Goal: Navigation & Orientation: Find specific page/section

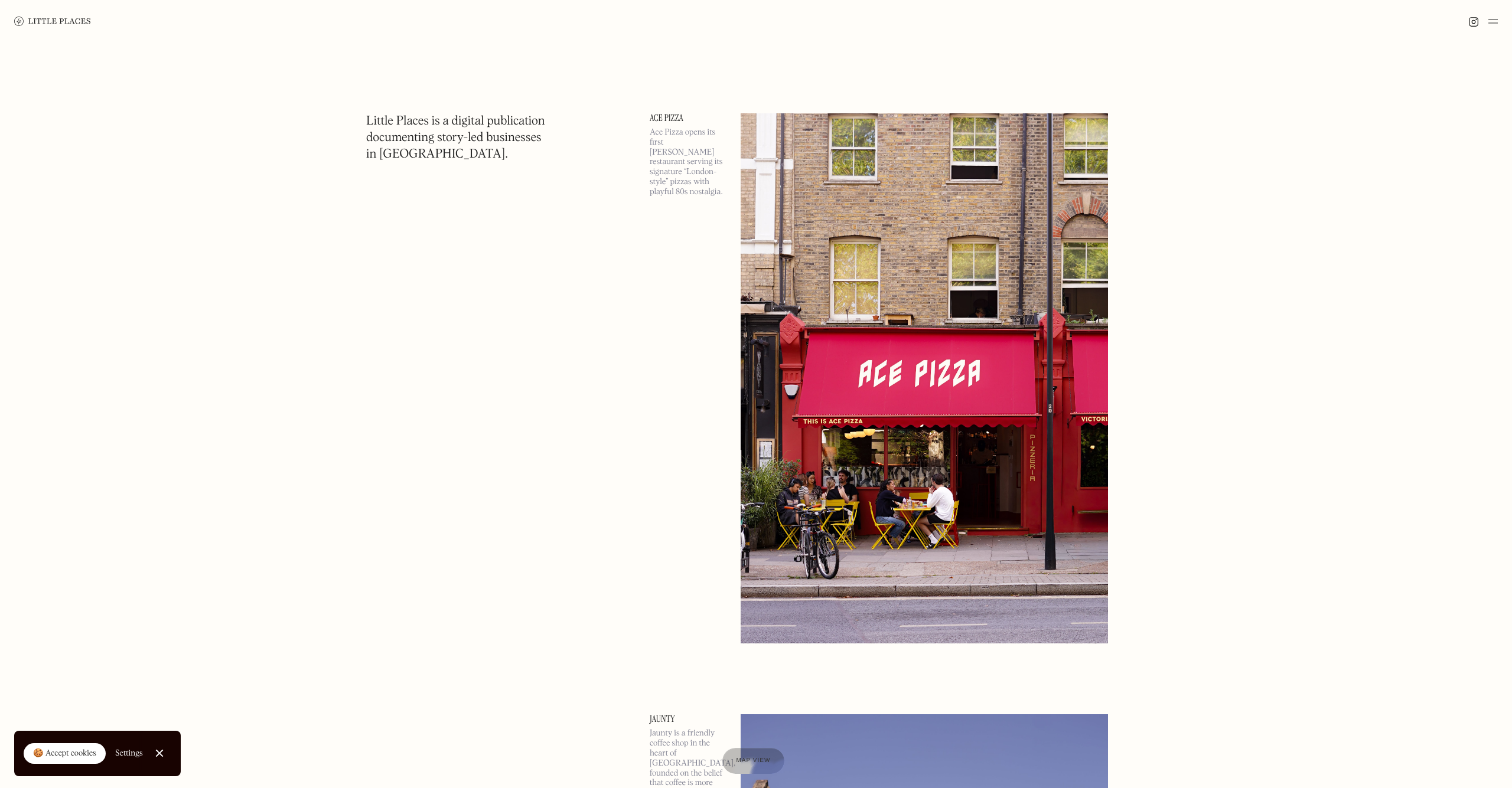
click at [921, 239] on img at bounding box center [924, 378] width 367 height 530
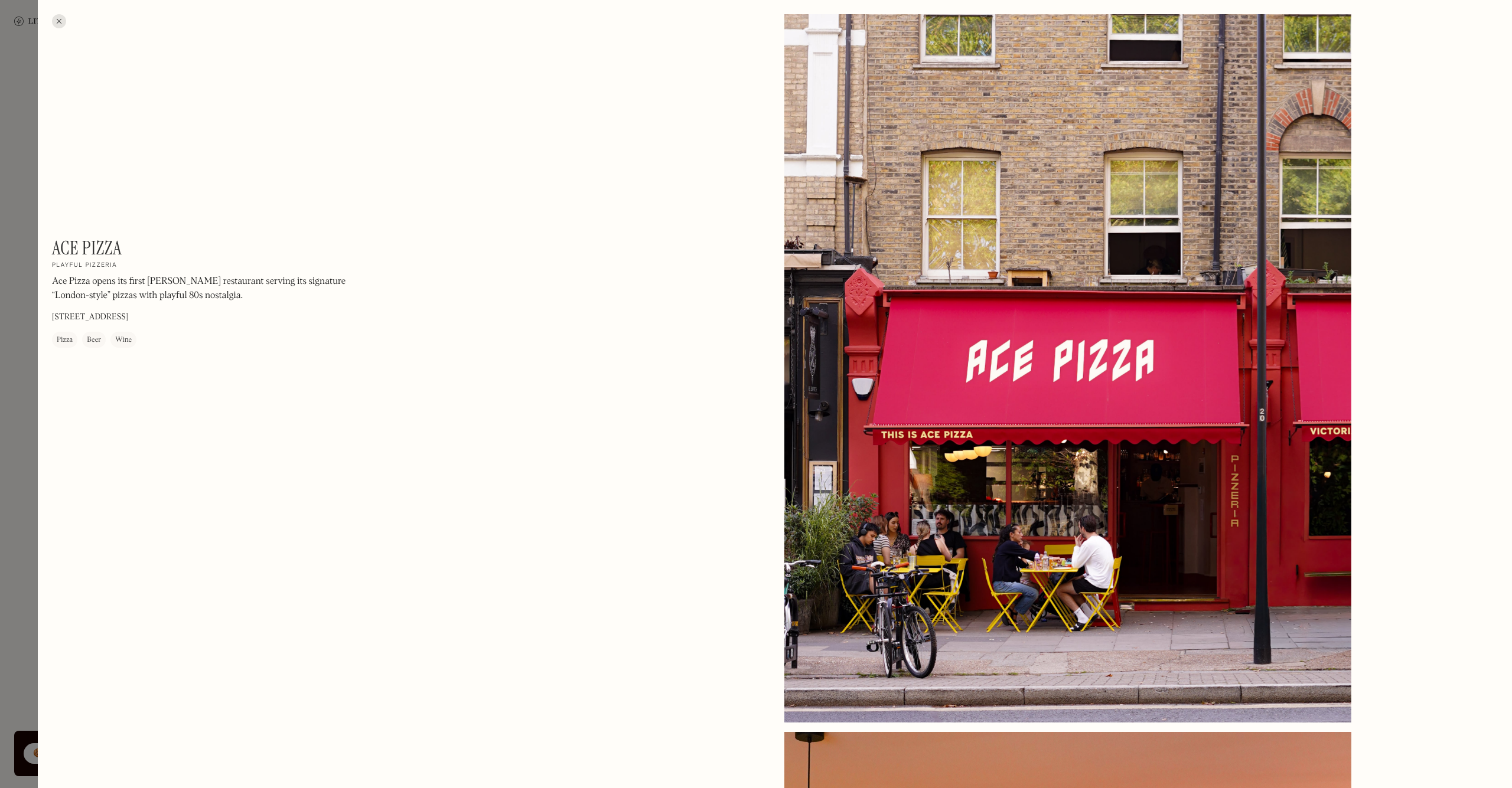
click at [63, 21] on div at bounding box center [59, 21] width 14 height 14
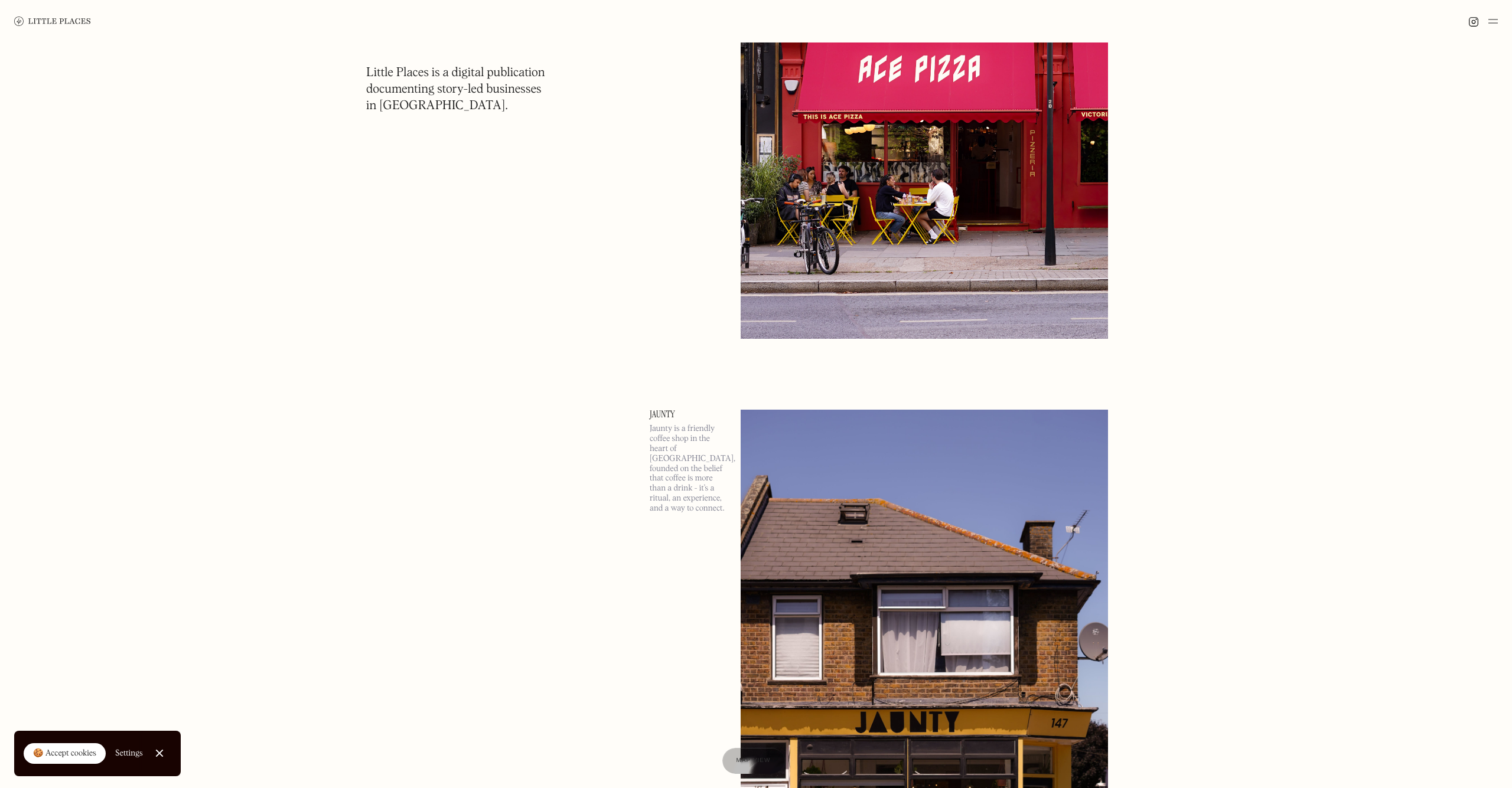
scroll to position [304, 0]
click at [747, 759] on span "Map view" at bounding box center [754, 761] width 36 height 7
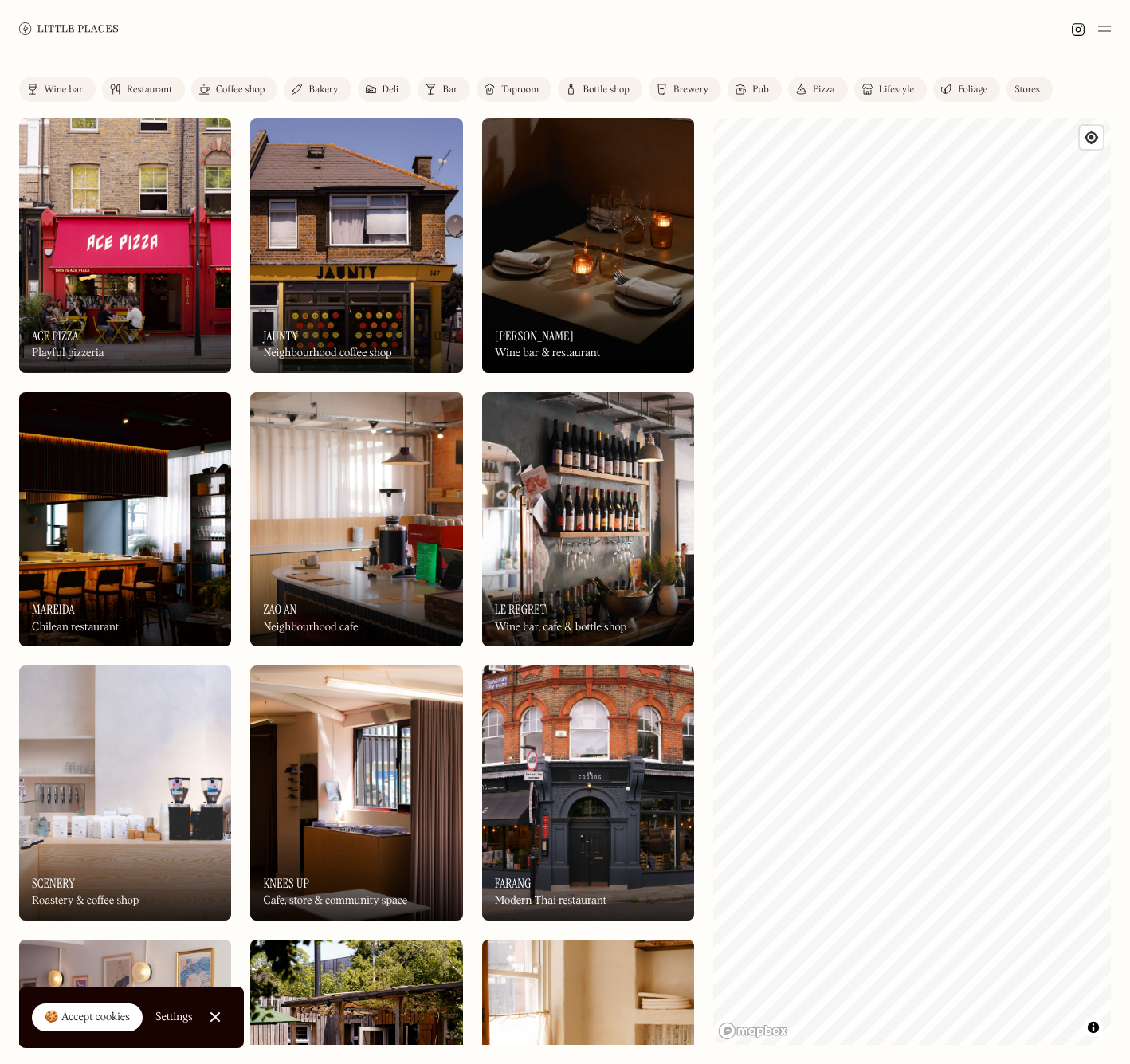
click at [86, 32] on img at bounding box center [69, 28] width 100 height 12
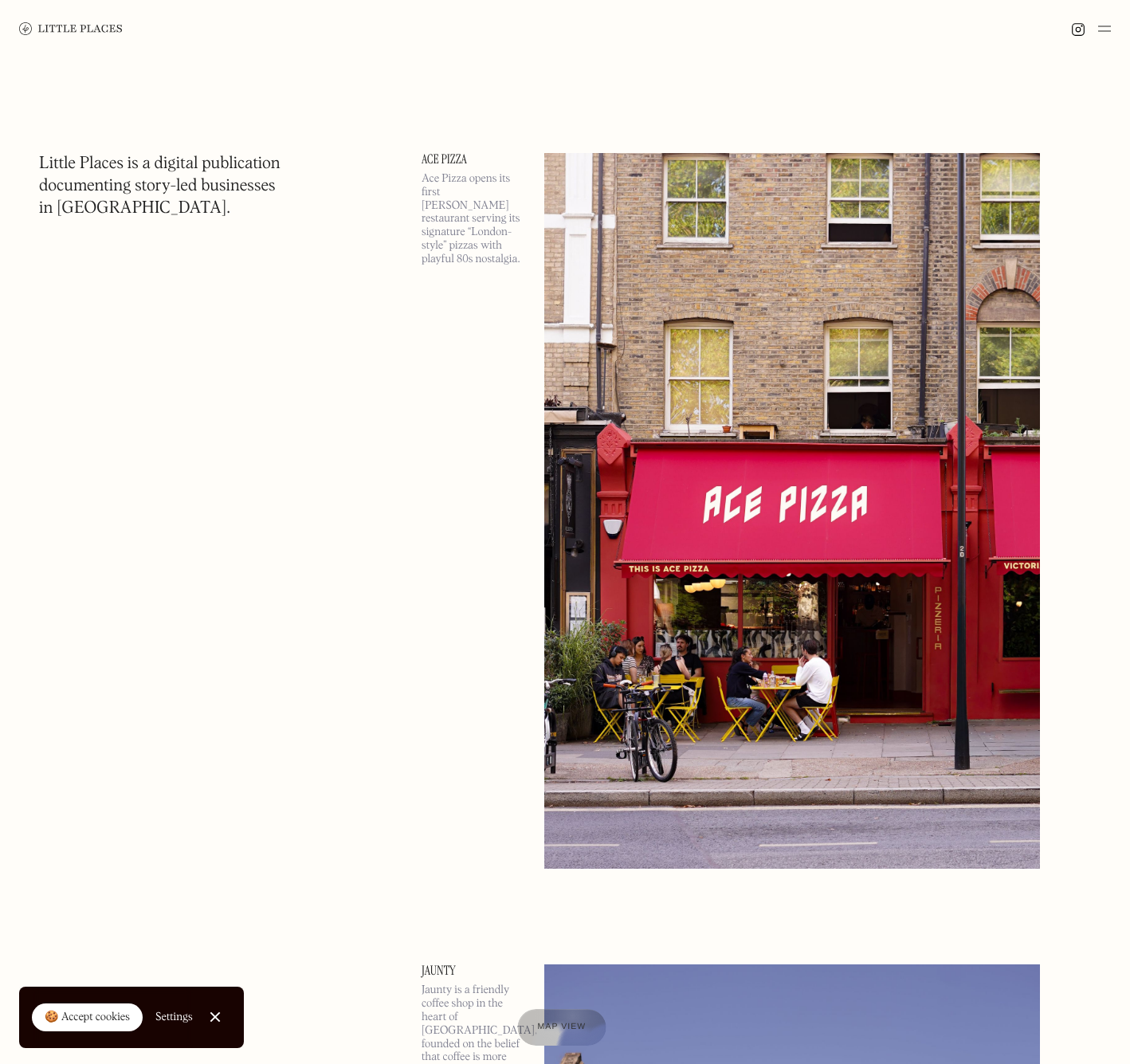
click at [572, 1016] on div at bounding box center [561, 1027] width 89 height 36
